Goal: Navigation & Orientation: Go to known website

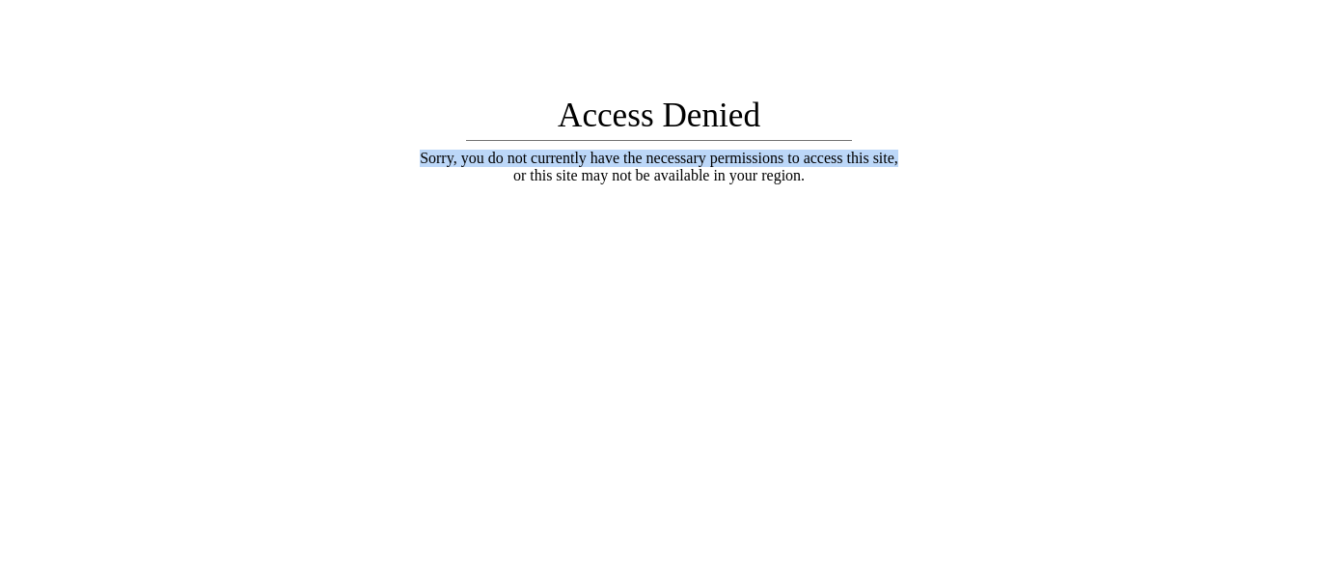
drag, startPoint x: 532, startPoint y: 123, endPoint x: 1047, endPoint y: 123, distance: 515.2
copy div "Sorry, you do not currently have the necessary permissions to access this site,"
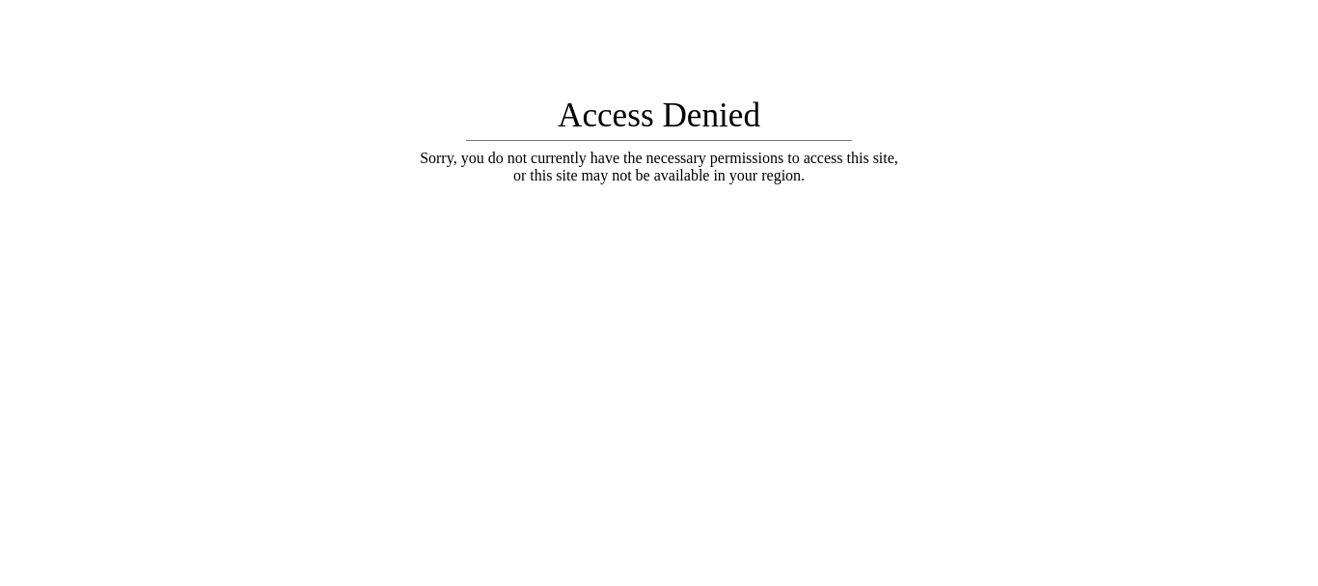
click at [810, 93] on div "Access Denied Sorry, you do not currently have the necessary permissions to acc…" at bounding box center [659, 293] width 1318 height 586
drag, startPoint x: 810, startPoint y: 93, endPoint x: 758, endPoint y: 99, distance: 52.5
copy div "Access Denied"
drag, startPoint x: 560, startPoint y: 118, endPoint x: 826, endPoint y: 112, distance: 265.4
